Goal: Transaction & Acquisition: Purchase product/service

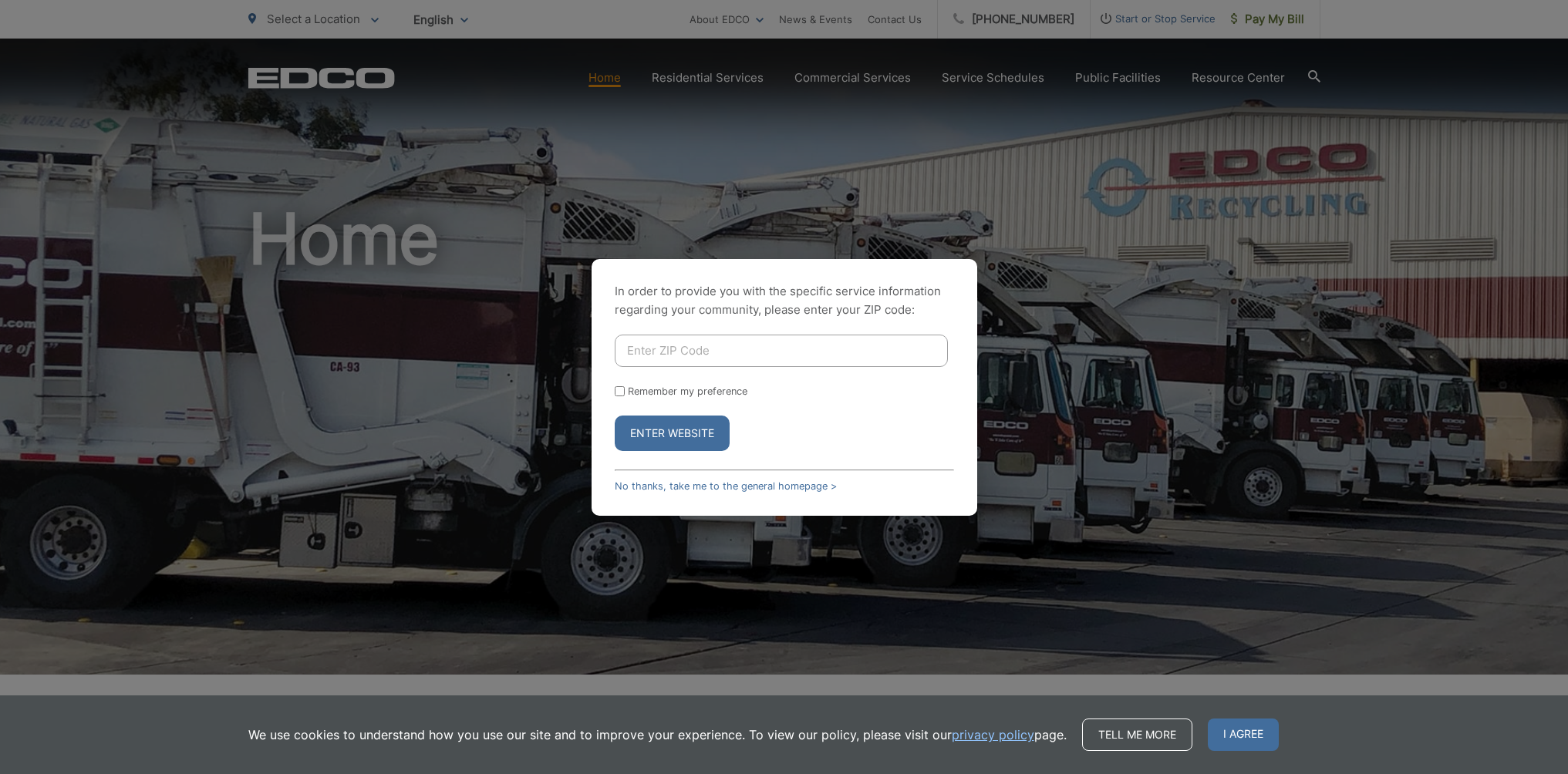
click at [667, 343] on input "Enter ZIP Code" at bounding box center [781, 350] width 333 height 32
type input "92025"
click at [690, 435] on button "Enter Website" at bounding box center [672, 433] width 115 height 35
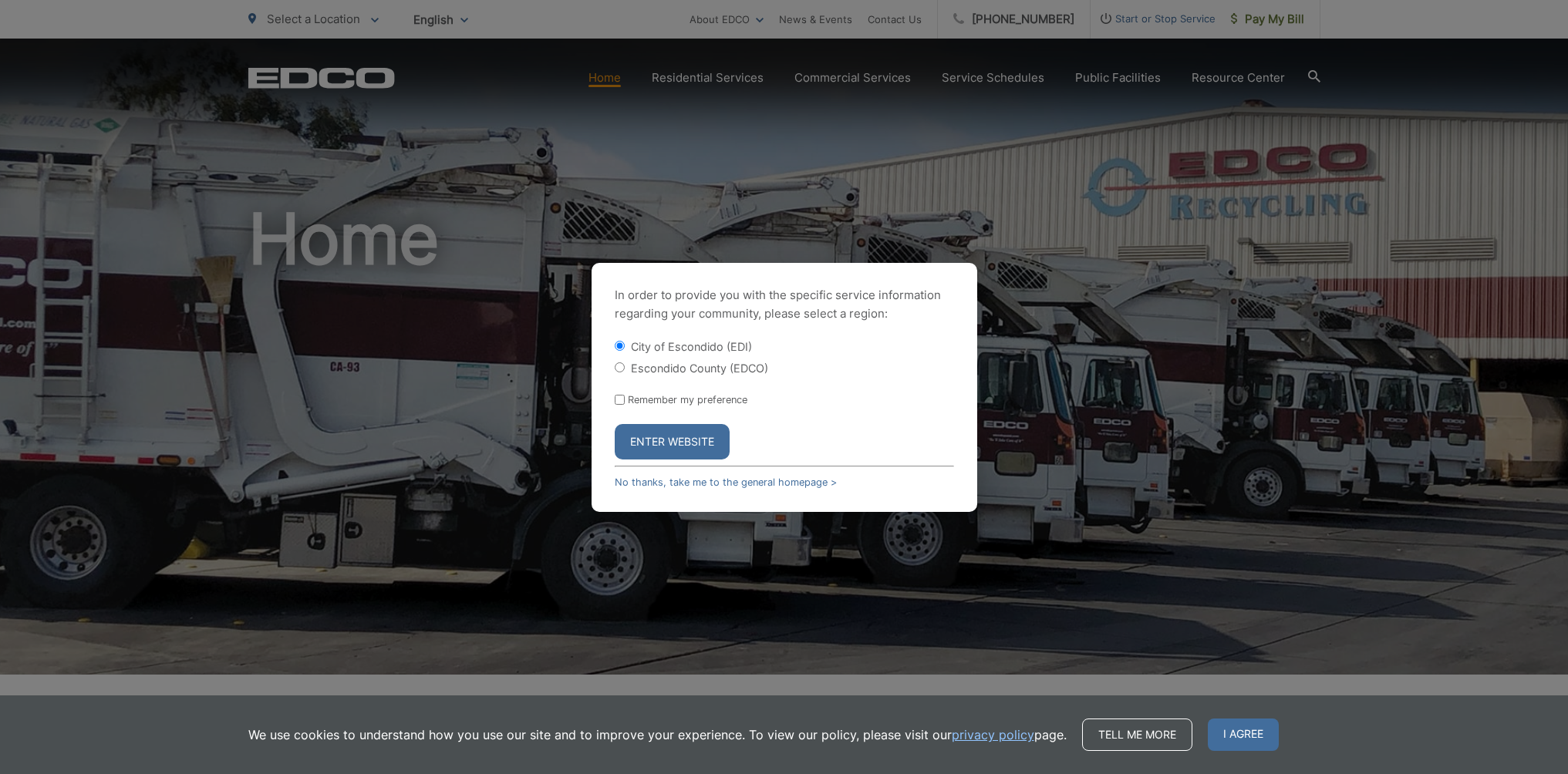
click at [619, 362] on input "Escondido County (EDCO)" at bounding box center [619, 367] width 10 height 10
radio input "true"
click at [684, 449] on button "Enter Website" at bounding box center [672, 442] width 115 height 35
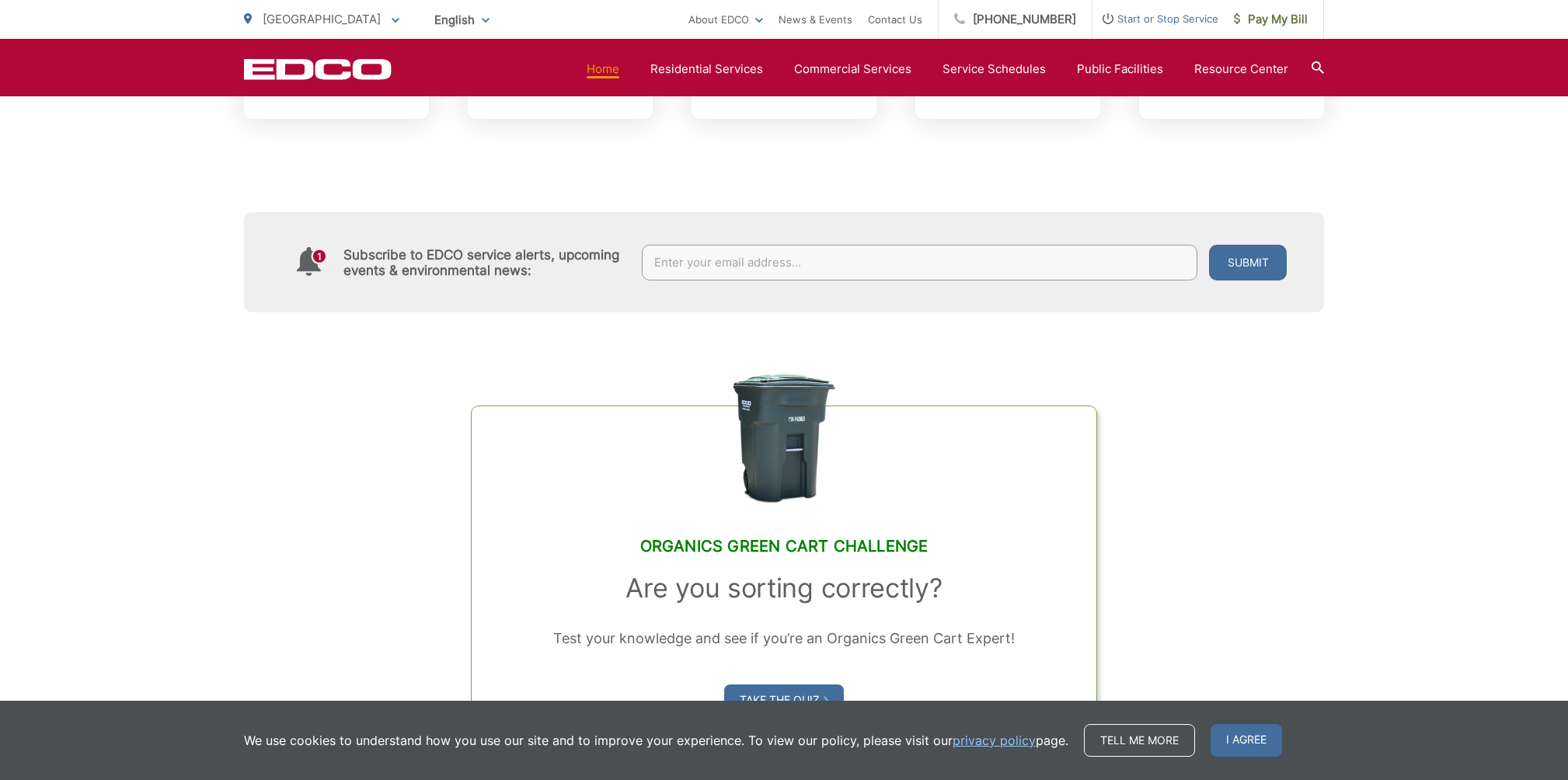
scroll to position [886, 0]
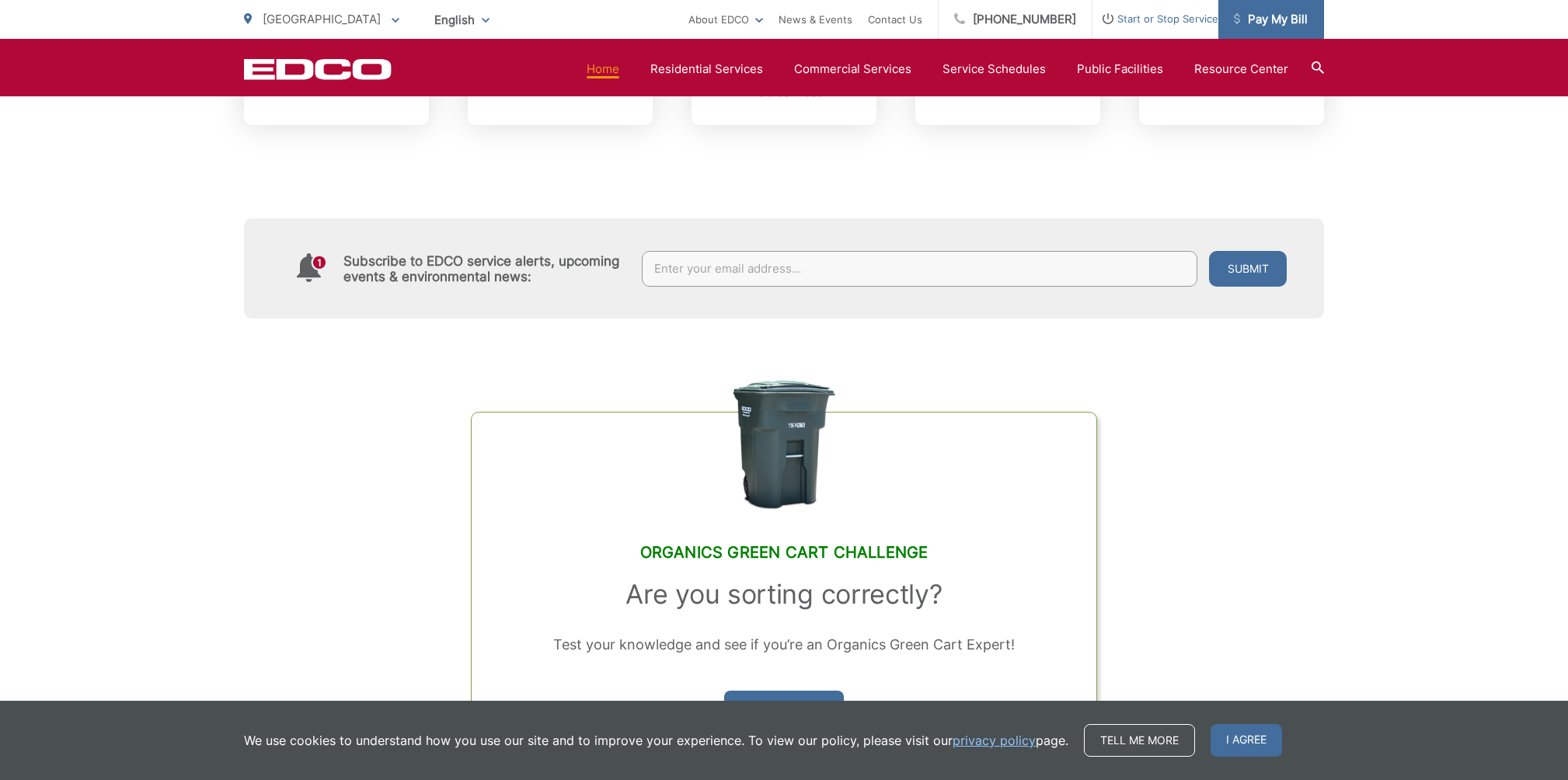
click at [1275, 18] on span "Pay My Bill" at bounding box center [1270, 20] width 74 height 19
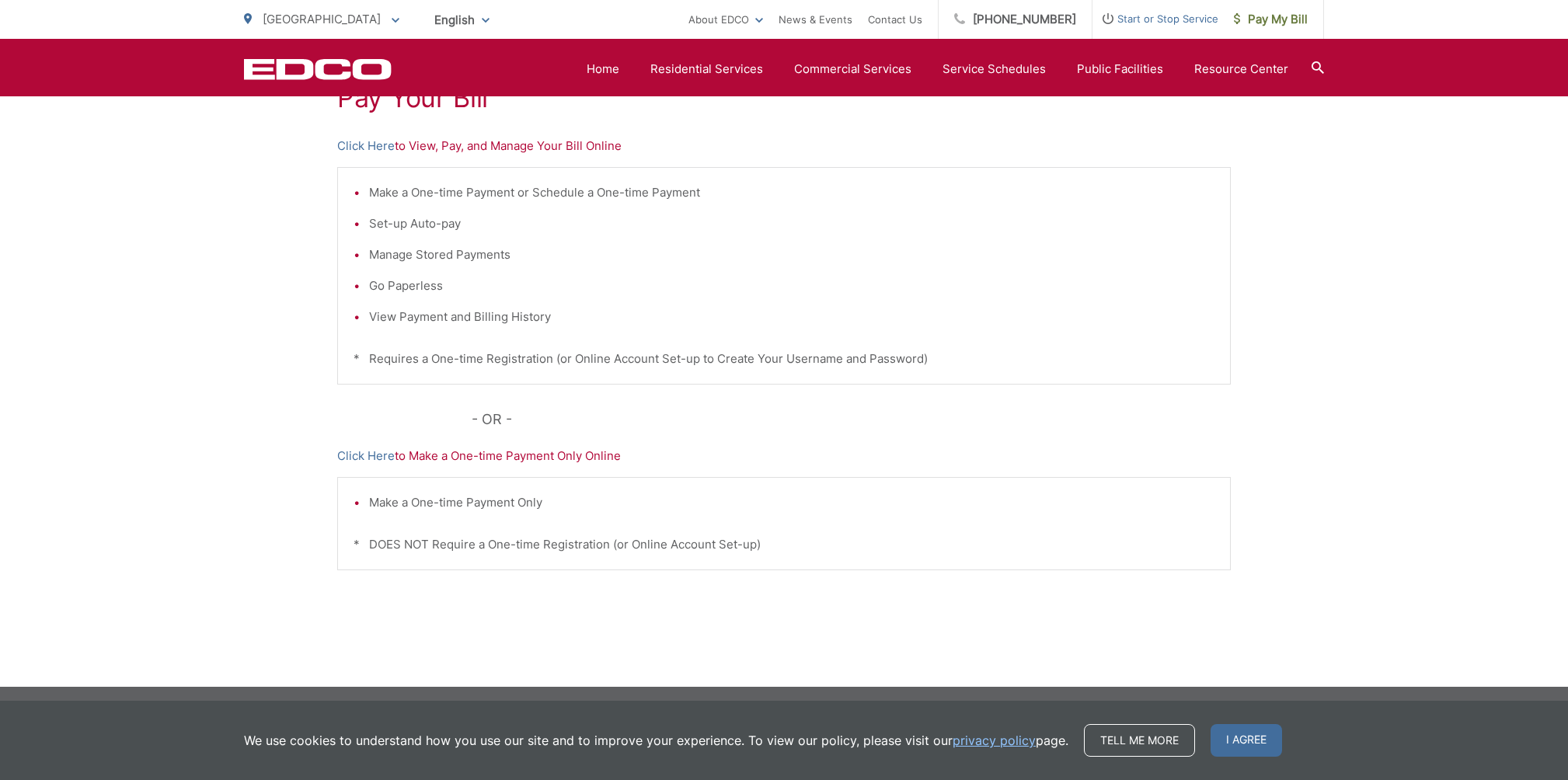
scroll to position [325, 0]
